Goal: Task Accomplishment & Management: Use online tool/utility

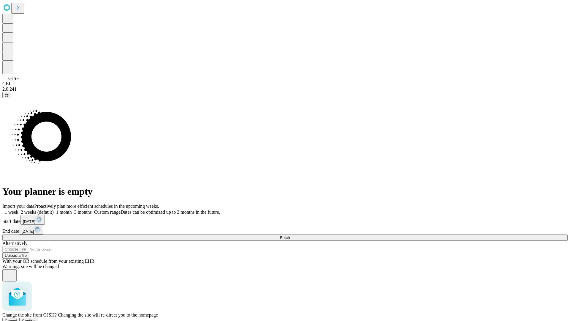
click at [36, 318] on span "Confirm" at bounding box center [29, 320] width 14 height 4
click at [54, 209] on label "2 weeks (default)" at bounding box center [35, 211] width 35 height 5
click at [290, 235] on span "Fetch" at bounding box center [285, 237] width 10 height 4
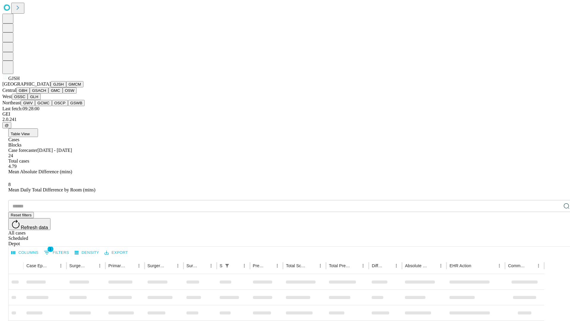
click at [66, 87] on button "GMCM" at bounding box center [74, 84] width 17 height 6
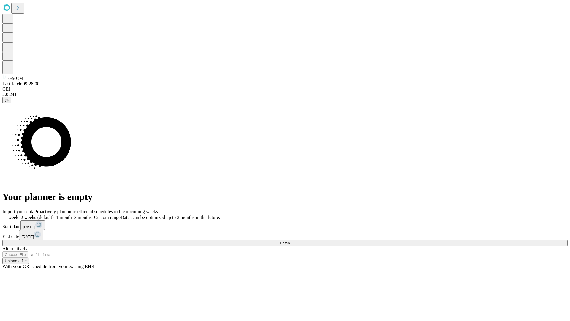
click at [54, 215] on label "2 weeks (default)" at bounding box center [35, 217] width 35 height 5
click at [290, 240] on span "Fetch" at bounding box center [285, 242] width 10 height 4
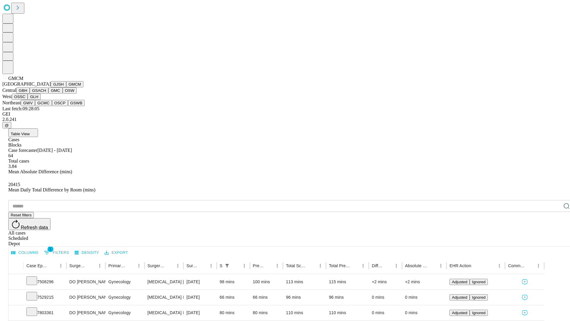
click at [30, 93] on button "GBH" at bounding box center [22, 90] width 13 height 6
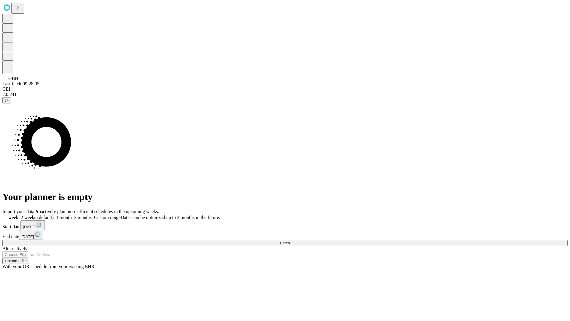
click at [54, 215] on label "2 weeks (default)" at bounding box center [35, 217] width 35 height 5
click at [290, 240] on span "Fetch" at bounding box center [285, 242] width 10 height 4
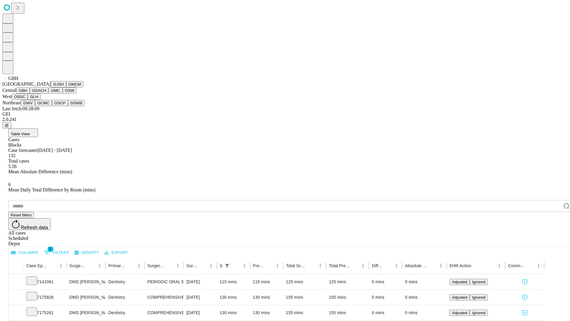
click at [46, 93] on button "GSACH" at bounding box center [39, 90] width 19 height 6
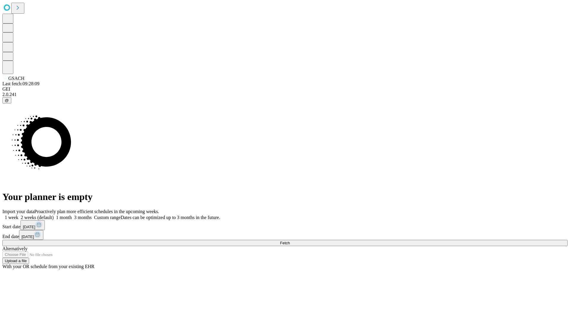
click at [54, 215] on label "2 weeks (default)" at bounding box center [35, 217] width 35 height 5
click at [290, 240] on span "Fetch" at bounding box center [285, 242] width 10 height 4
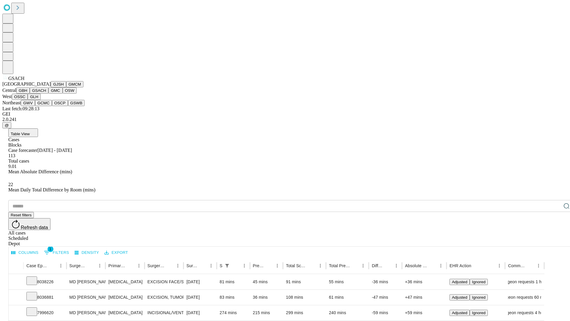
click at [48, 93] on button "GMC" at bounding box center [55, 90] width 14 height 6
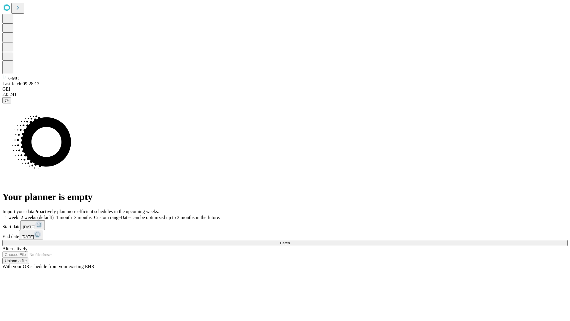
click at [54, 215] on label "2 weeks (default)" at bounding box center [35, 217] width 35 height 5
click at [290, 240] on span "Fetch" at bounding box center [285, 242] width 10 height 4
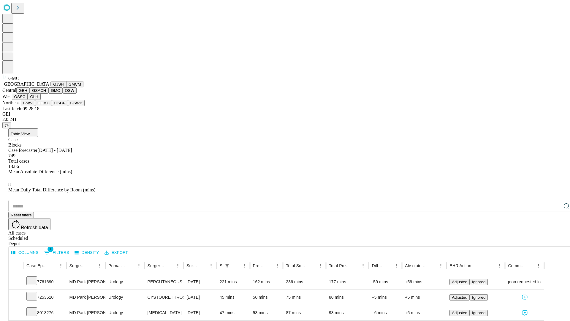
click at [63, 93] on button "OSW" at bounding box center [70, 90] width 14 height 6
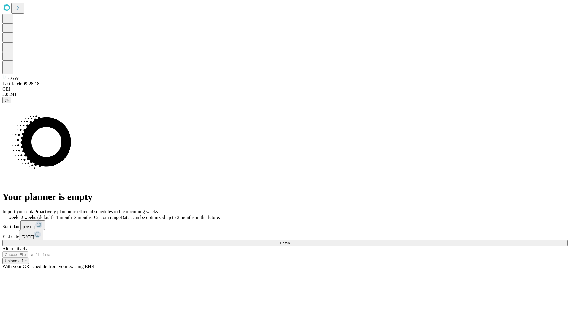
click at [290, 240] on span "Fetch" at bounding box center [285, 242] width 10 height 4
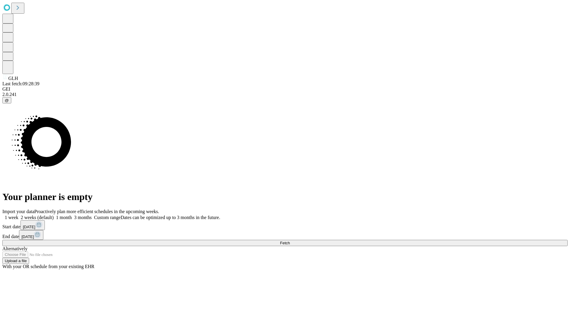
click at [54, 215] on label "2 weeks (default)" at bounding box center [35, 217] width 35 height 5
click at [290, 240] on span "Fetch" at bounding box center [285, 242] width 10 height 4
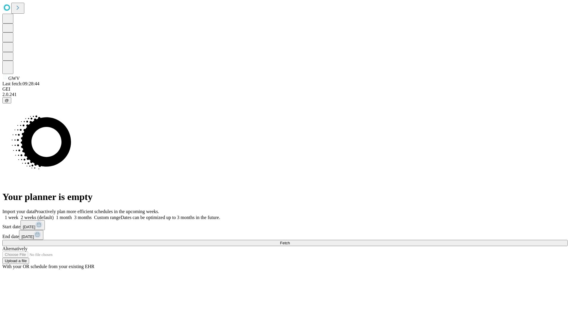
click at [54, 215] on label "2 weeks (default)" at bounding box center [35, 217] width 35 height 5
click at [290, 240] on span "Fetch" at bounding box center [285, 242] width 10 height 4
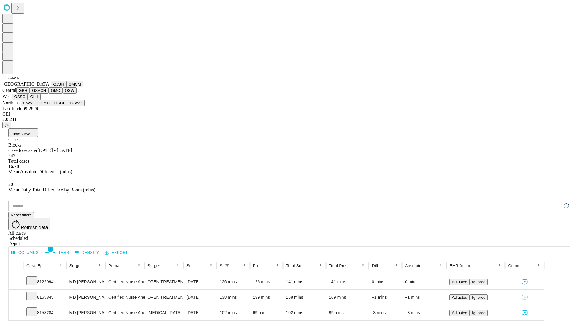
click at [46, 106] on button "GCMC" at bounding box center [43, 103] width 17 height 6
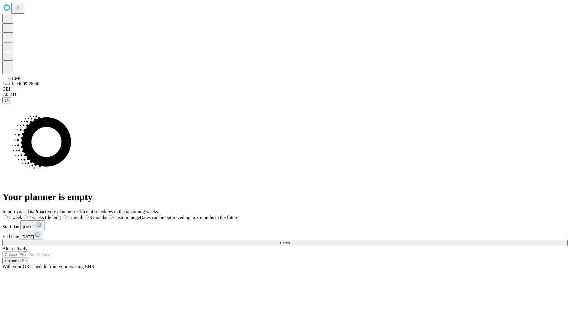
click at [61, 215] on label "2 weeks (default)" at bounding box center [41, 217] width 39 height 5
click at [290, 240] on span "Fetch" at bounding box center [285, 242] width 10 height 4
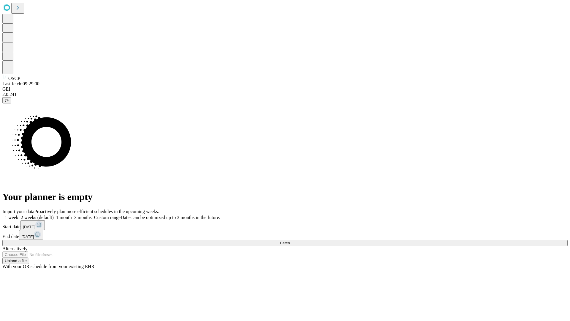
click at [54, 215] on label "2 weeks (default)" at bounding box center [35, 217] width 35 height 5
click at [290, 240] on span "Fetch" at bounding box center [285, 242] width 10 height 4
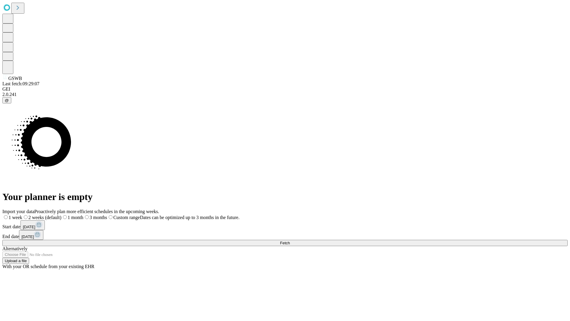
click at [61, 215] on label "2 weeks (default)" at bounding box center [41, 217] width 39 height 5
click at [290, 240] on span "Fetch" at bounding box center [285, 242] width 10 height 4
